Goal: Information Seeking & Learning: Learn about a topic

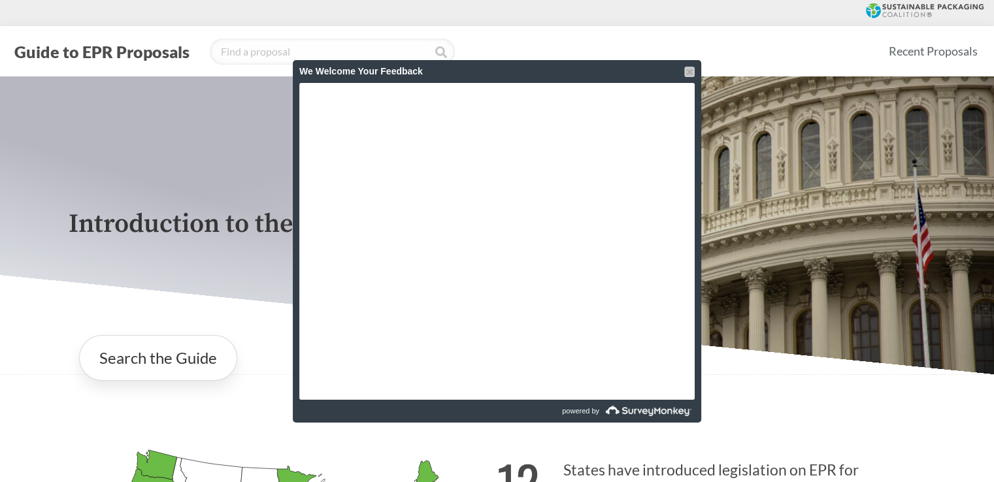
click at [687, 71] on div at bounding box center [689, 72] width 10 height 10
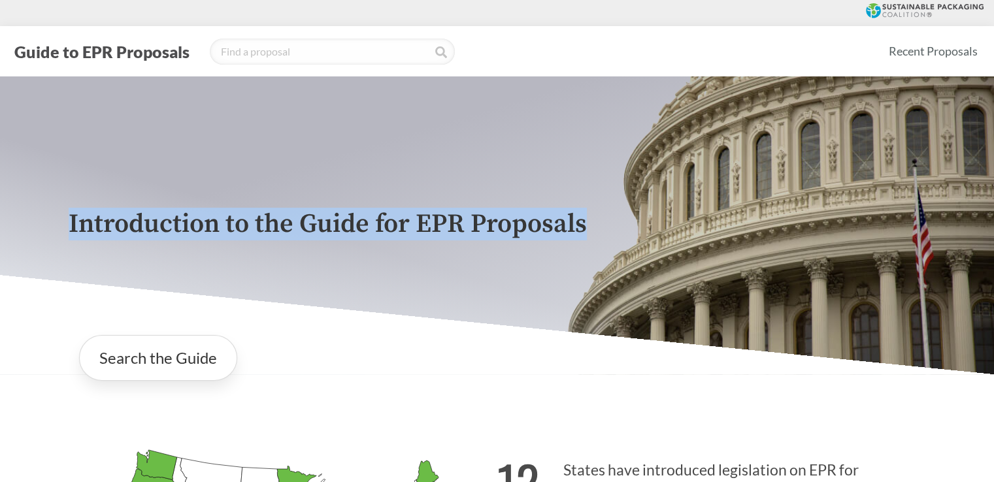
drag, startPoint x: 72, startPoint y: 225, endPoint x: 658, endPoint y: 222, distance: 586.6
click at [658, 222] on p "Introduction to the Guide for EPR Proposals" at bounding box center [497, 224] width 857 height 29
copy p "Introduction to the Guide for EPR Proposals"
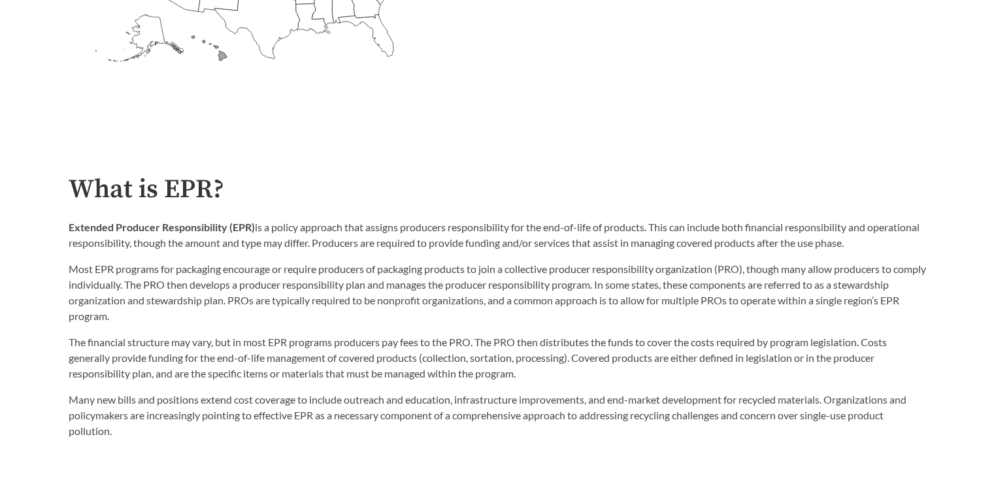
scroll to position [196, 0]
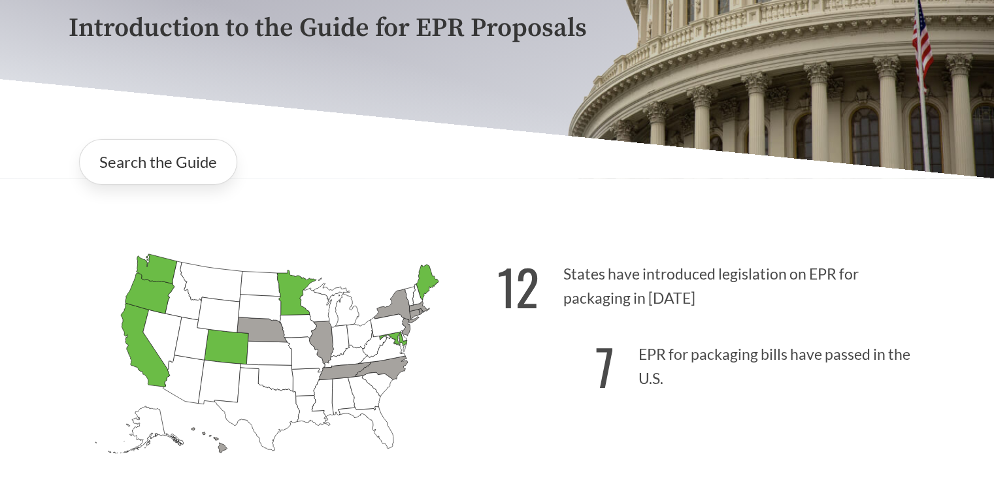
click at [164, 266] on icon "[US_STATE] Passed: 1" at bounding box center [156, 269] width 41 height 30
click at [151, 298] on icon "[US_STATE] Passed: 1" at bounding box center [149, 293] width 49 height 41
drag, startPoint x: 562, startPoint y: 276, endPoint x: 707, endPoint y: 301, distance: 147.2
click at [707, 301] on p "12 States have introduced legislation on EPR for packaging in [DATE]" at bounding box center [711, 282] width 429 height 80
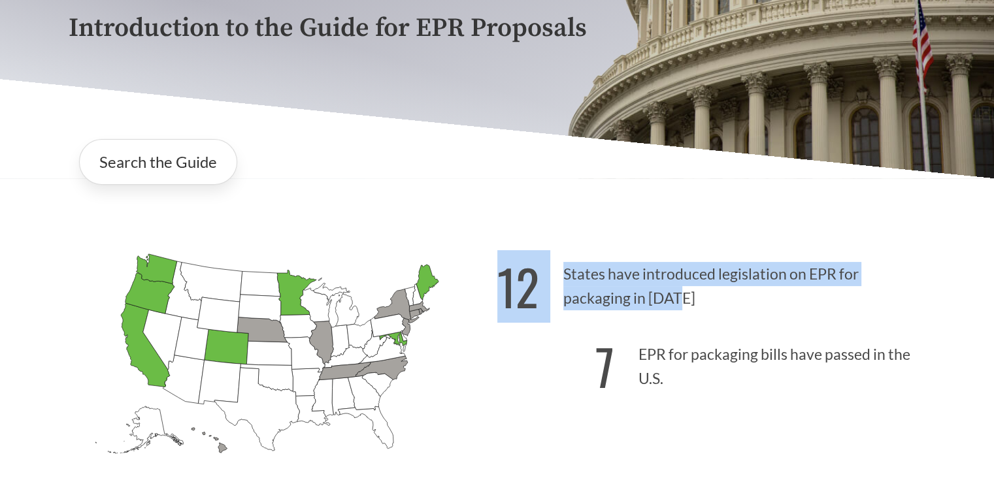
drag, startPoint x: 506, startPoint y: 288, endPoint x: 679, endPoint y: 299, distance: 174.1
click at [679, 299] on p "12 States have introduced legislation on EPR for packaging in [DATE]" at bounding box center [711, 282] width 429 height 80
copy p "12 States have introduced legislation on EPR for packaging in [DATE]"
